Goal: Find specific page/section: Find specific page/section

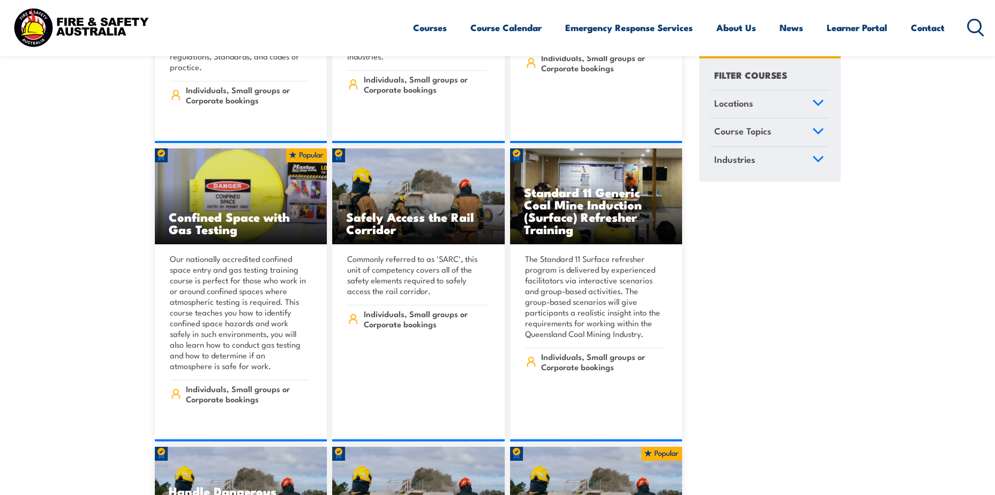
click at [820, 100] on icon at bounding box center [818, 102] width 12 height 7
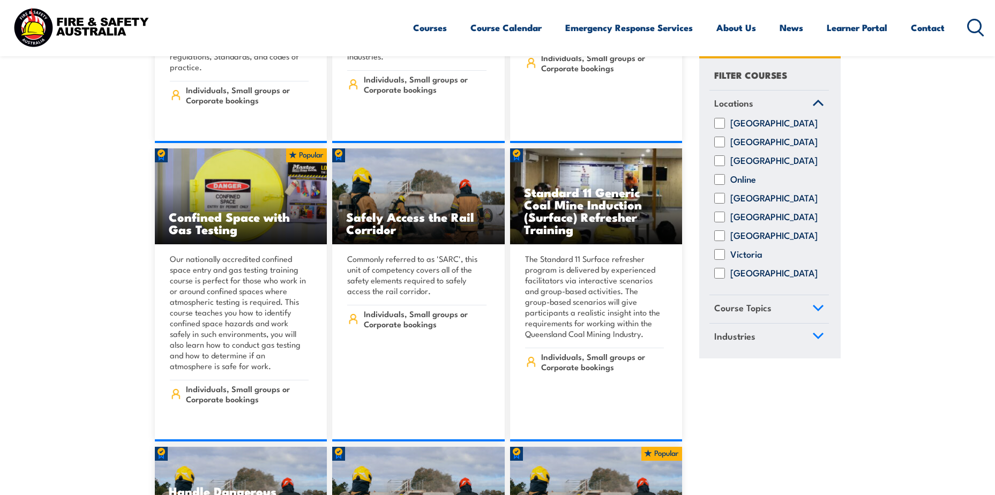
click at [713, 223] on div "[GEOGRAPHIC_DATA]" at bounding box center [768, 217] width 119 height 11
click at [714, 223] on input "[GEOGRAPHIC_DATA]" at bounding box center [719, 217] width 11 height 11
checkbox input "true"
